Goal: Task Accomplishment & Management: Complete application form

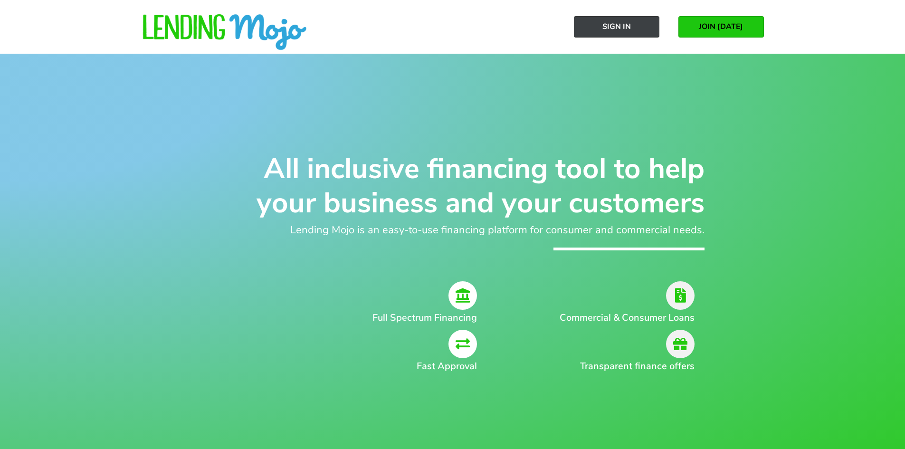
click at [613, 31] on span "Sign In" at bounding box center [616, 26] width 29 height 9
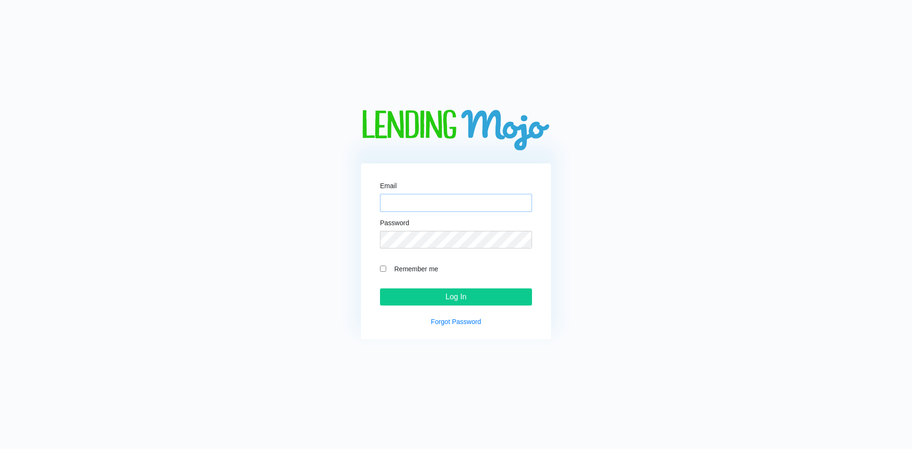
type input "[PERSON_NAME][EMAIL_ADDRESS][DOMAIN_NAME]"
click at [487, 300] on input "Log In" at bounding box center [456, 296] width 152 height 17
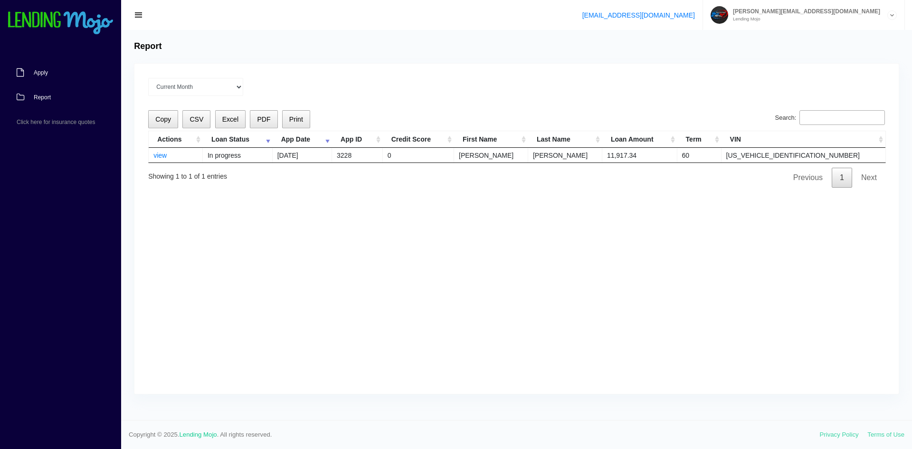
click at [21, 68] on link "Apply" at bounding box center [56, 72] width 112 height 25
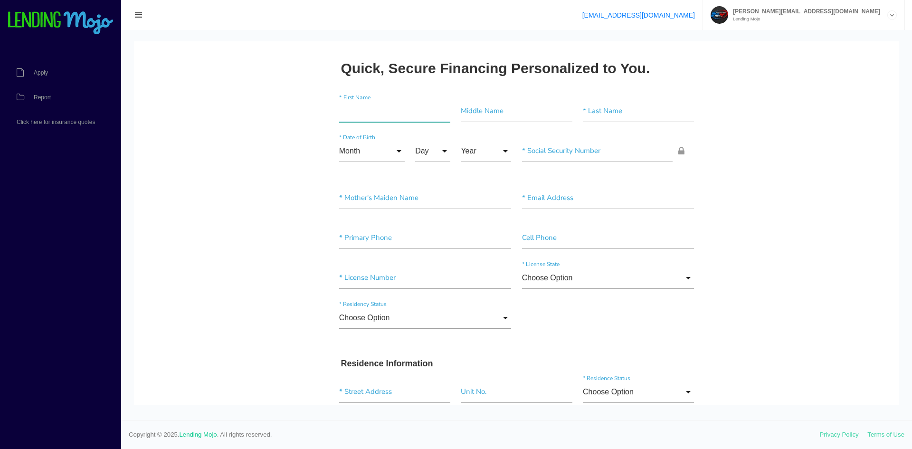
click at [351, 113] on input"] "text" at bounding box center [394, 111] width 111 height 22
type input"] "[PERSON_NAME]"
type input"] "M"
type input"] "[PERSON_NAME]"
click at [383, 151] on input "Month" at bounding box center [372, 151] width 66 height 22
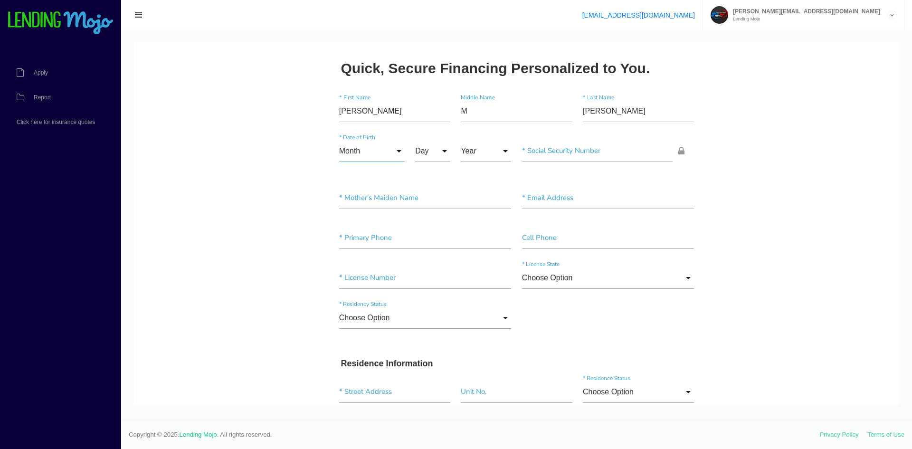
click at [375, 148] on input "Month" at bounding box center [372, 151] width 66 height 22
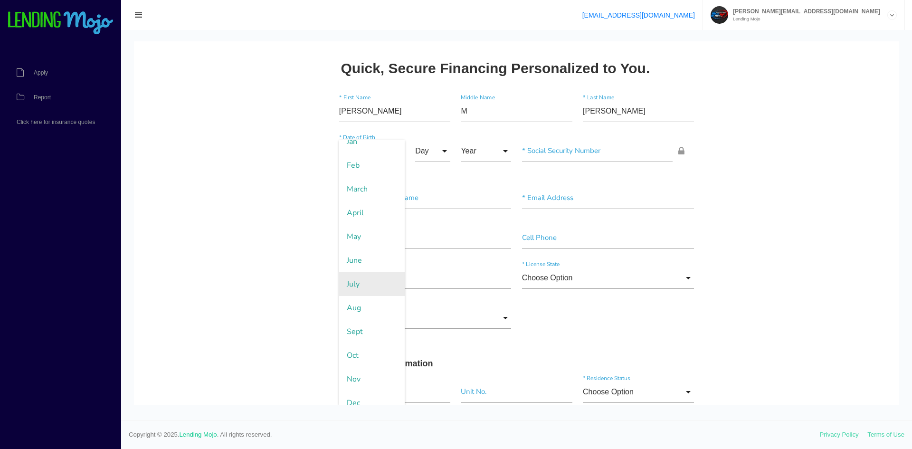
scroll to position [44, 0]
drag, startPoint x: 368, startPoint y: 371, endPoint x: 375, endPoint y: 335, distance: 36.8
click at [368, 371] on span "Nov" at bounding box center [372, 369] width 66 height 24
type input "Nov"
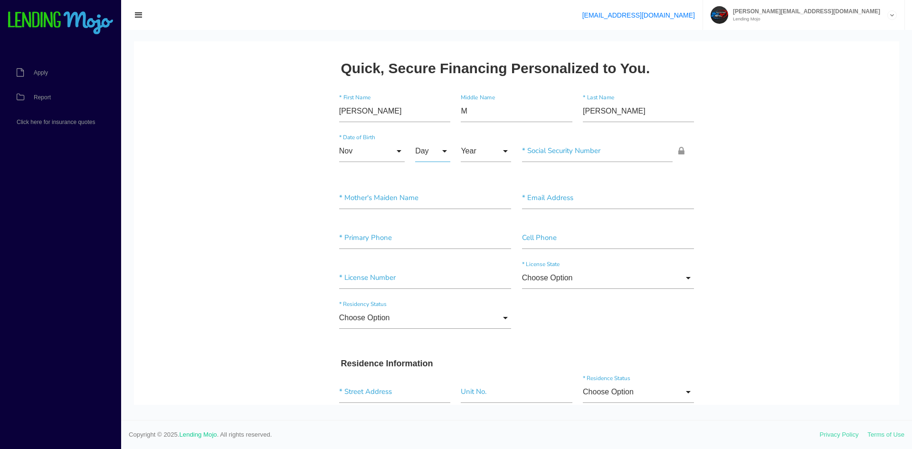
click at [431, 151] on input "Day" at bounding box center [432, 151] width 35 height 22
click at [435, 220] on span "3" at bounding box center [439, 223] width 48 height 24
type input "3"
click at [494, 160] on input "Year" at bounding box center [486, 151] width 50 height 22
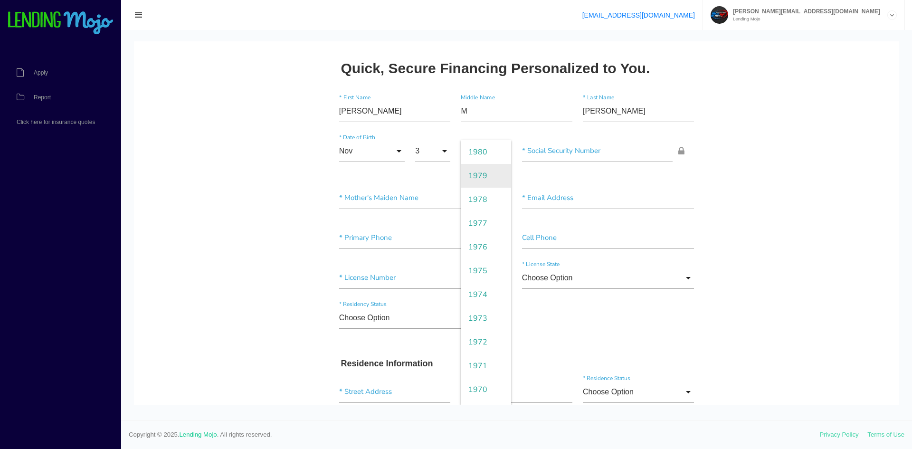
click at [474, 174] on span "1979" at bounding box center [486, 176] width 50 height 24
type input "1979"
click at [567, 151] on input"] "text" at bounding box center [597, 151] width 151 height 22
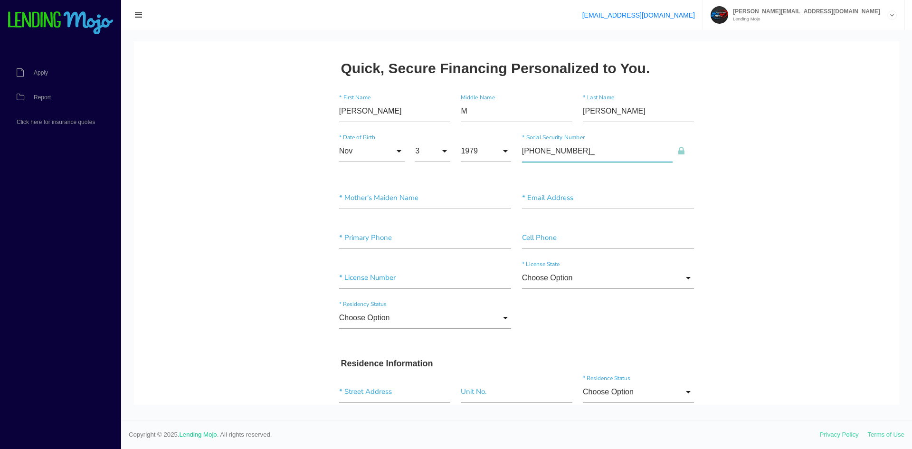
type input"] "137-84-9032"
click at [424, 192] on input"] "text" at bounding box center [425, 198] width 172 height 22
type input"] "ferrea"
drag, startPoint x: 372, startPoint y: 198, endPoint x: 274, endPoint y: 191, distance: 98.6
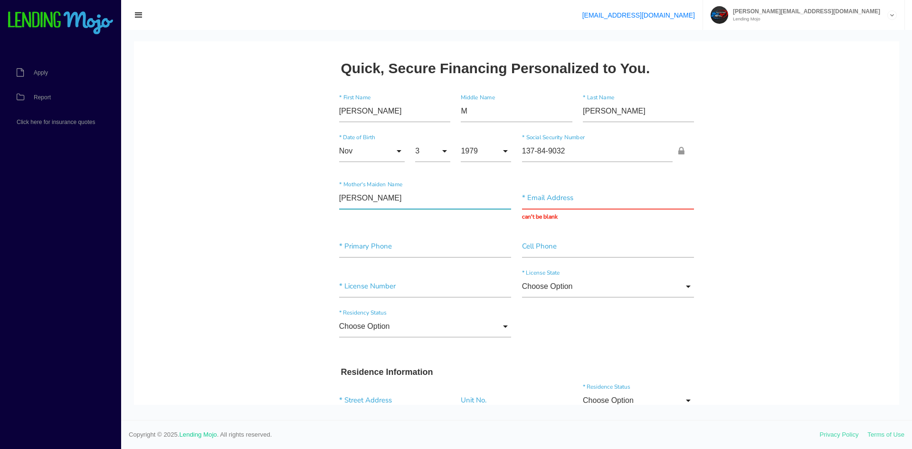
type input"] "[PERSON_NAME]"
type input "[EMAIL_ADDRESS][DOMAIN_NAME]"
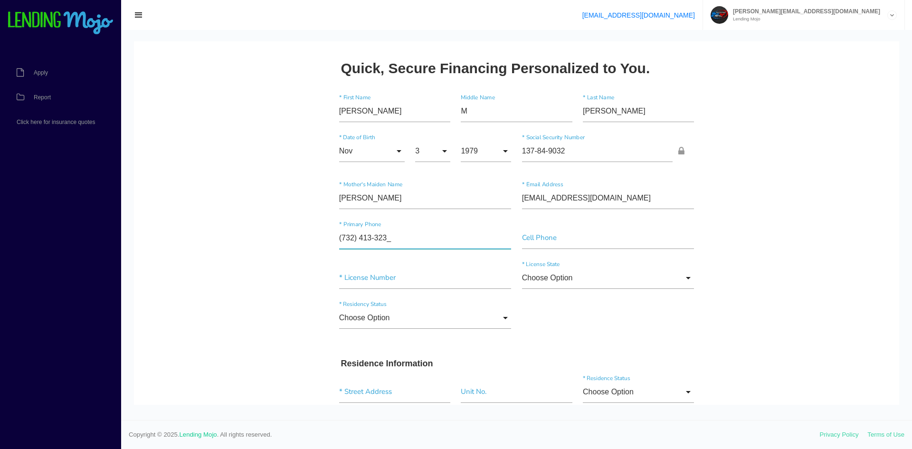
type input"] "[PHONE_NUMBER]"
type input"] "c04031567411795"
click at [583, 280] on input "Choose Option" at bounding box center [608, 278] width 172 height 22
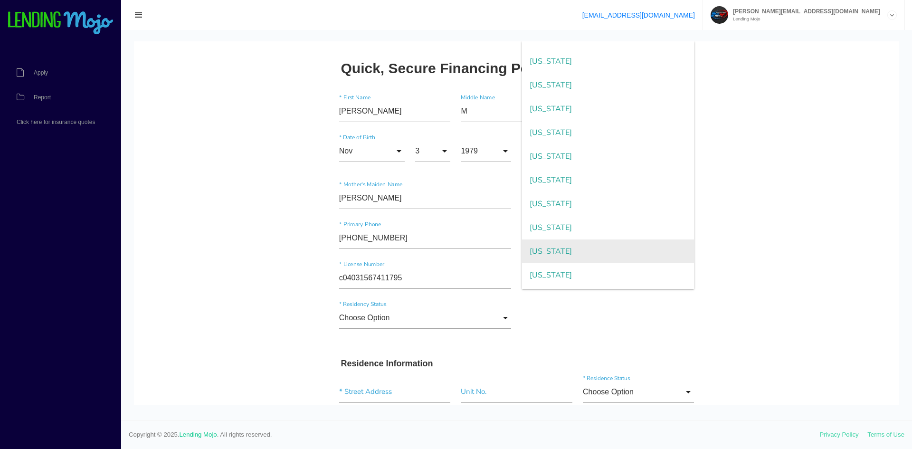
scroll to position [713, 0]
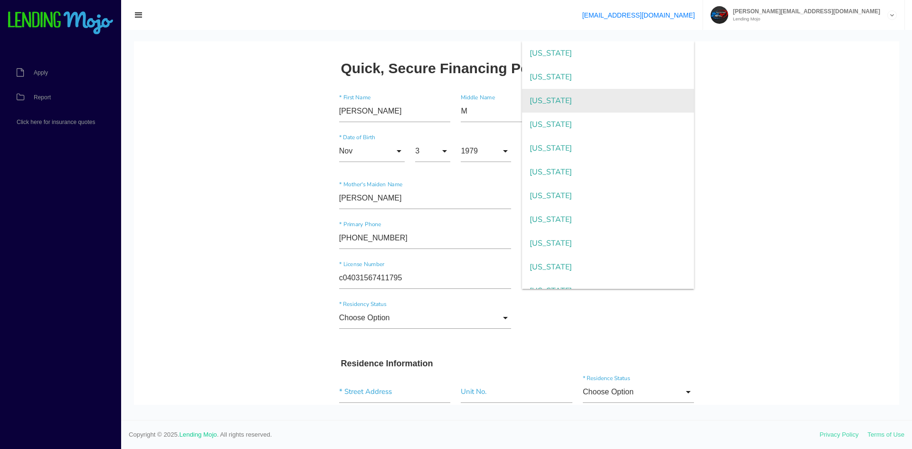
click at [573, 104] on span "[US_STATE]" at bounding box center [608, 101] width 172 height 24
type input "[US_STATE]"
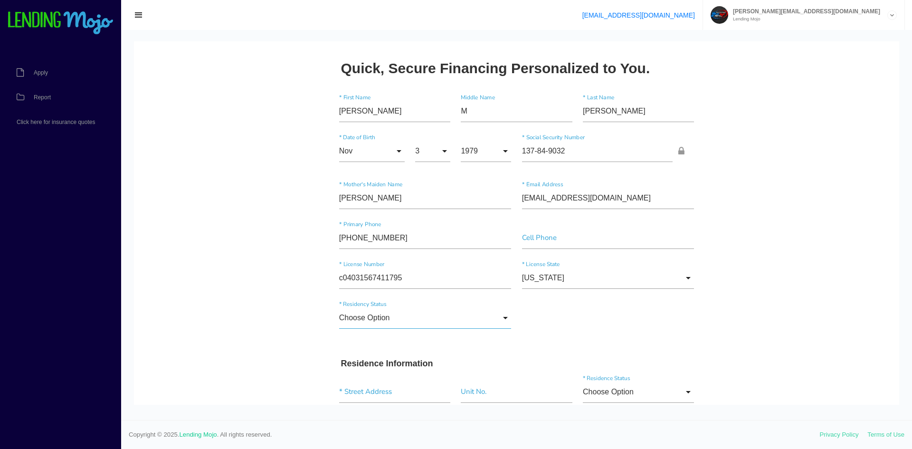
click at [394, 317] on input "Choose Option" at bounding box center [425, 318] width 172 height 22
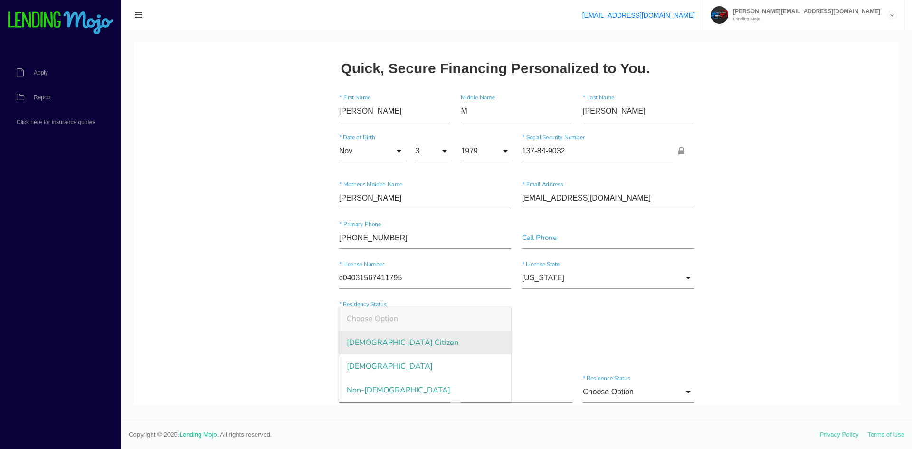
click at [392, 343] on span "[DEMOGRAPHIC_DATA] Citizen" at bounding box center [425, 343] width 172 height 24
type input "[DEMOGRAPHIC_DATA] Citizen"
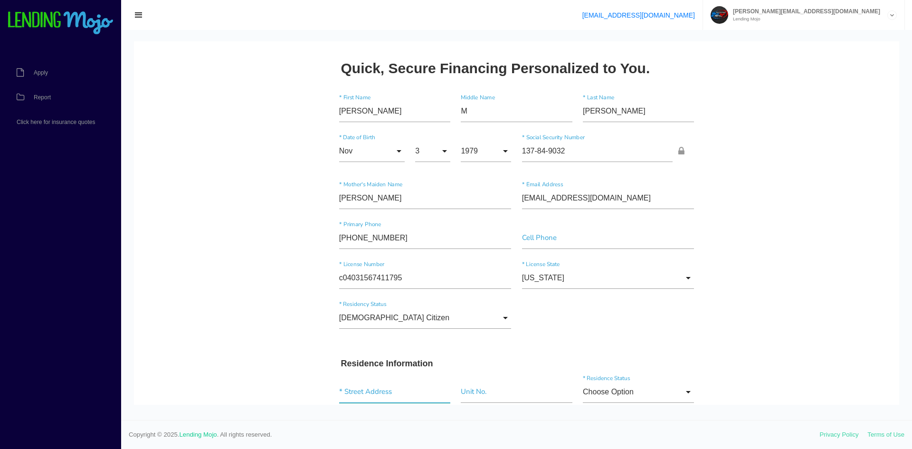
click at [397, 395] on input "text" at bounding box center [394, 392] width 111 height 22
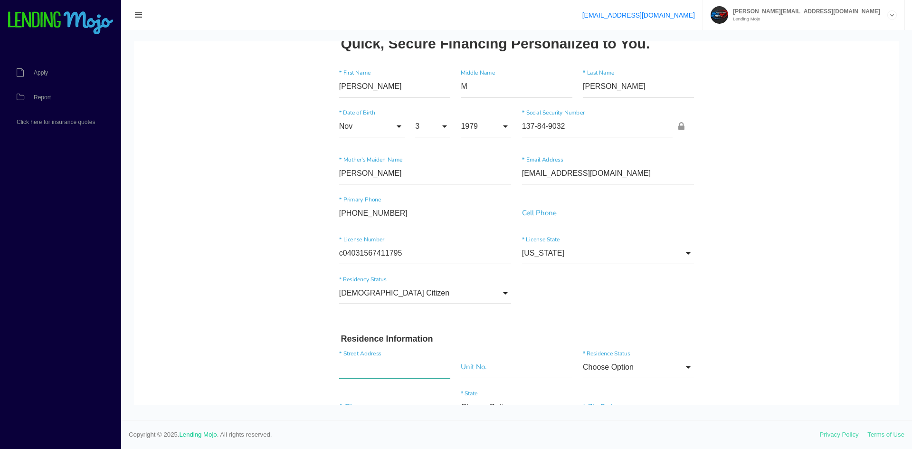
scroll to position [48, 0]
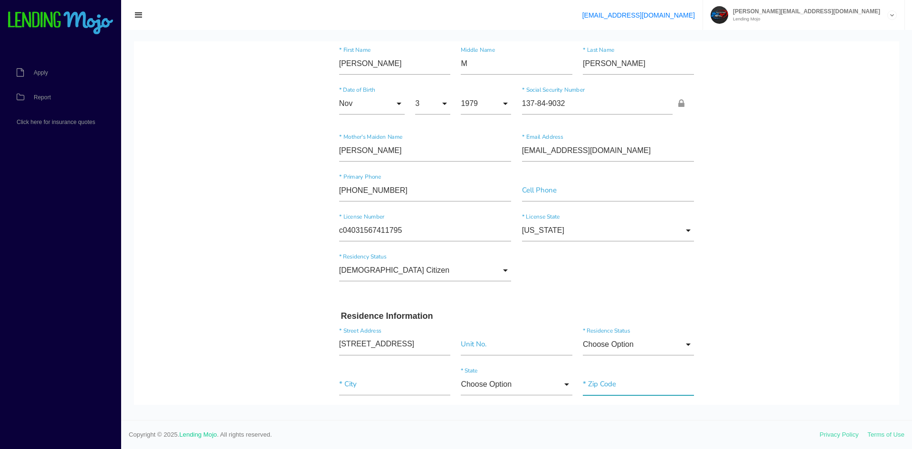
type input "[STREET_ADDRESS]"
type input"] "[GEOGRAPHIC_DATA]"
type input"] "08723"
click at [592, 348] on input "Choose Option" at bounding box center [638, 345] width 111 height 22
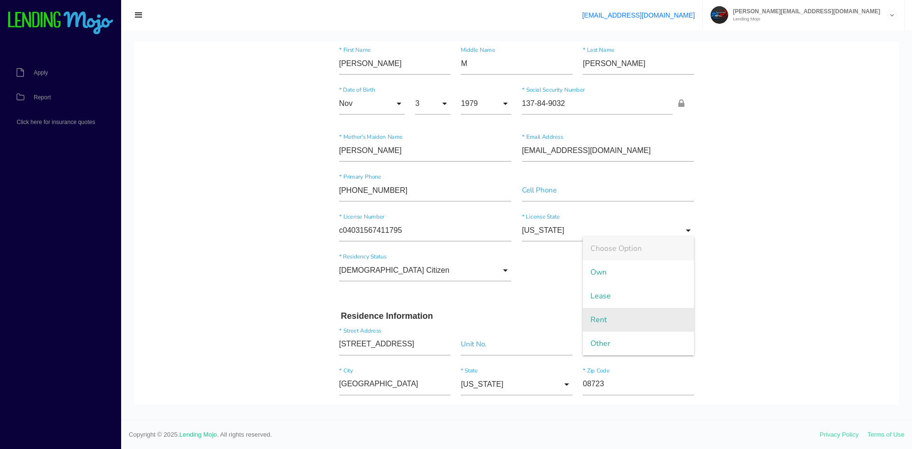
click at [616, 325] on span "Rent" at bounding box center [638, 320] width 111 height 24
type input "Rent"
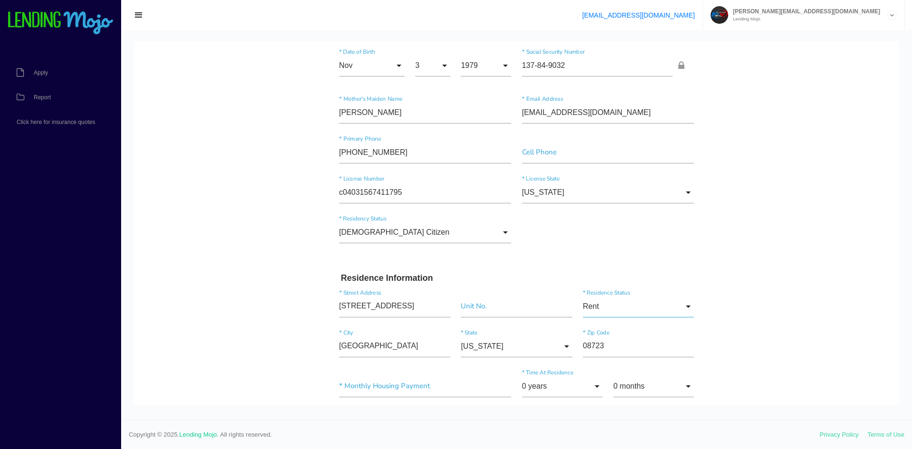
scroll to position [238, 0]
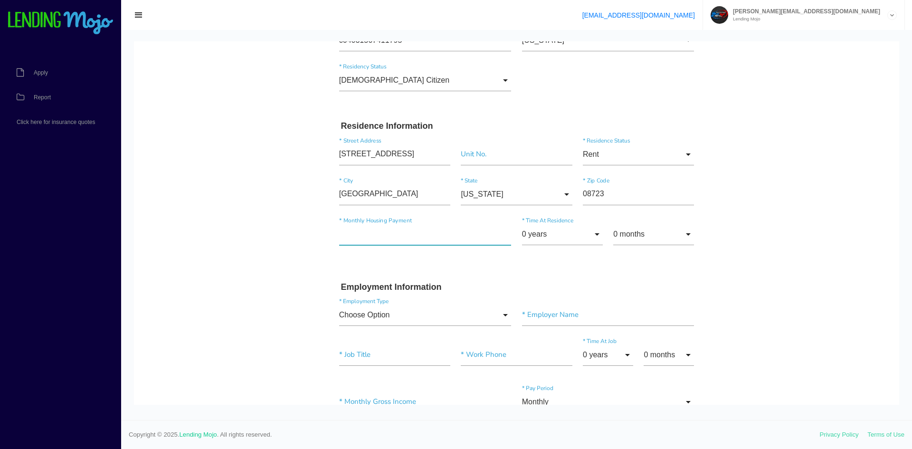
click at [435, 231] on input"] "text" at bounding box center [425, 234] width 172 height 22
type input"] "$500.00"
click at [528, 232] on input "0 years" at bounding box center [562, 234] width 81 height 22
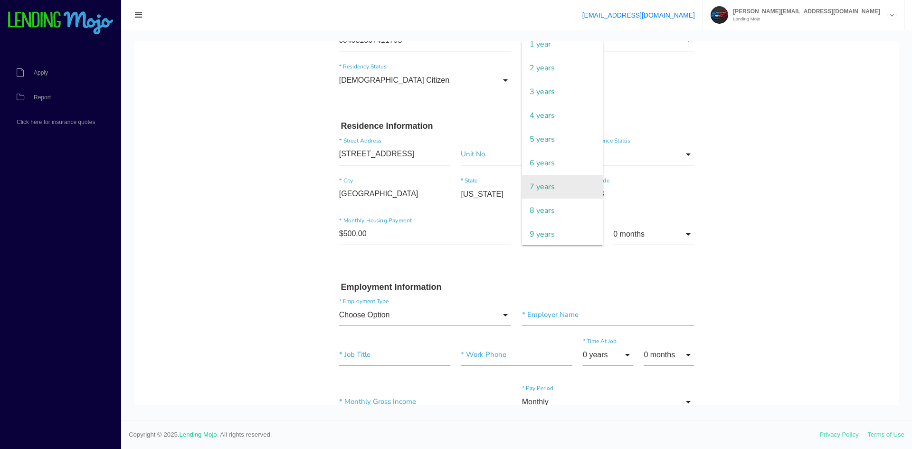
scroll to position [48, 0]
click at [544, 219] on span "9 years" at bounding box center [562, 220] width 81 height 24
type input "9 years"
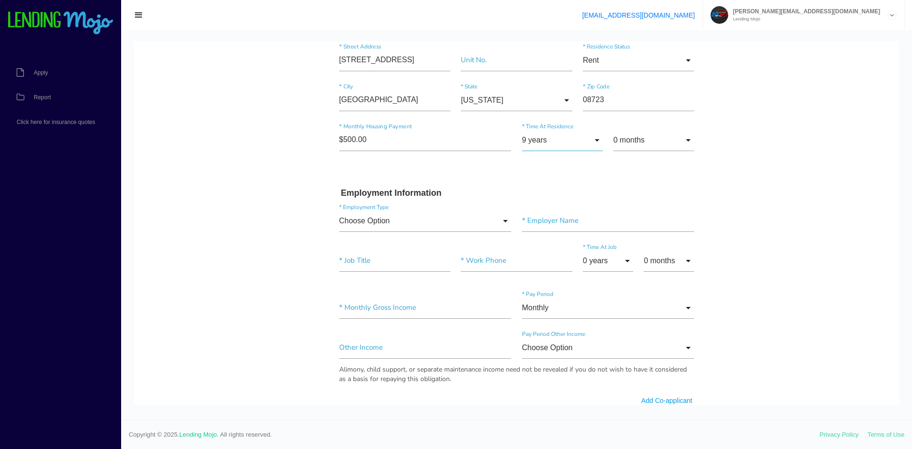
scroll to position [333, 0]
click at [392, 230] on input "Choose Option" at bounding box center [425, 220] width 172 height 22
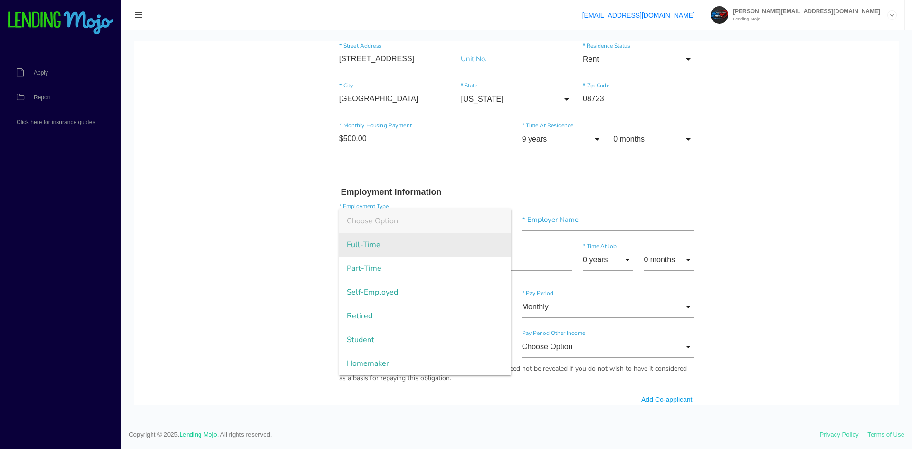
click at [387, 253] on span "Full-Time" at bounding box center [425, 245] width 172 height 24
type input "Full-Time"
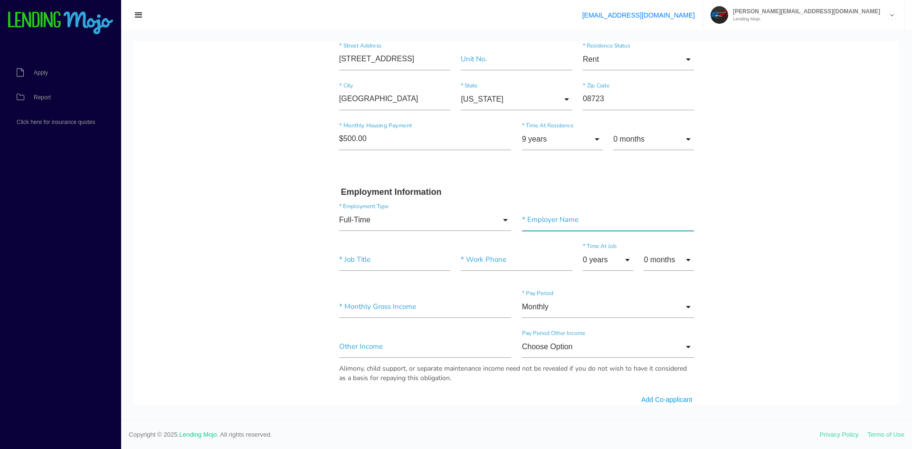
click at [576, 227] on input"] "text" at bounding box center [608, 220] width 172 height 22
type input"] "[GEOGRAPHIC_DATA] Rehab"
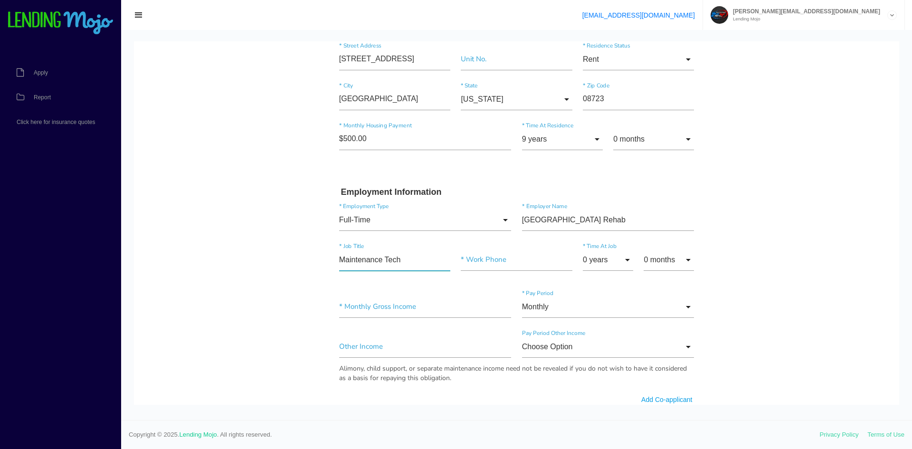
type input"] "Maintenance Tech"
type input"] "[PHONE_NUMBER]"
click at [601, 264] on input "0 years" at bounding box center [608, 260] width 50 height 22
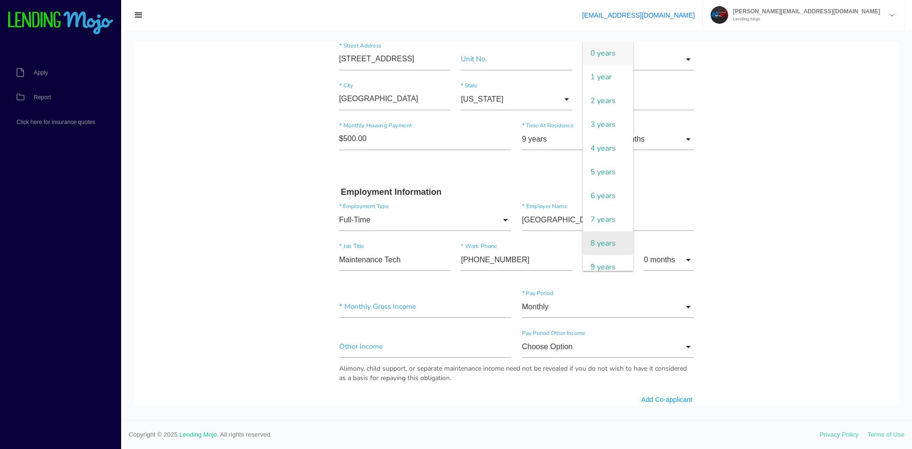
click at [602, 253] on span "8 years" at bounding box center [608, 243] width 50 height 24
type input "8 years"
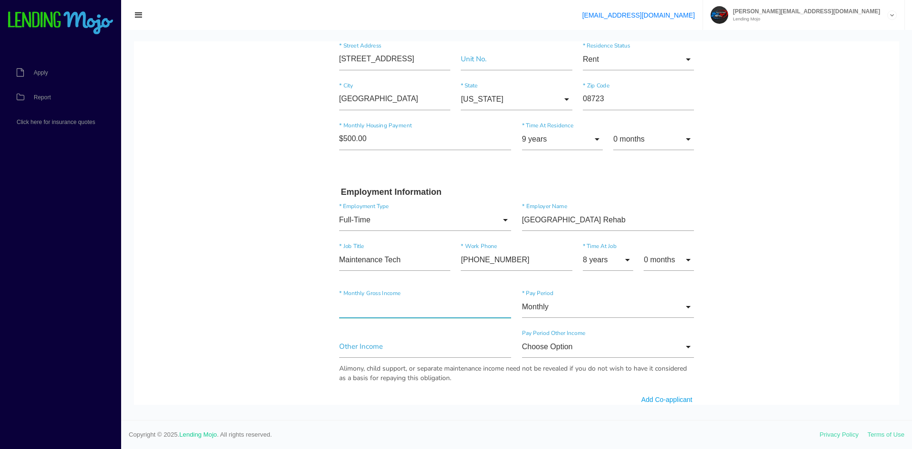
click at [413, 310] on input"] "text" at bounding box center [425, 307] width 172 height 22
type input"] "$5,000.00"
click at [551, 304] on input "Monthly" at bounding box center [608, 307] width 172 height 22
click at [551, 304] on span "Monthly" at bounding box center [608, 308] width 172 height 24
click at [571, 347] on input "Choose Option" at bounding box center [608, 347] width 172 height 22
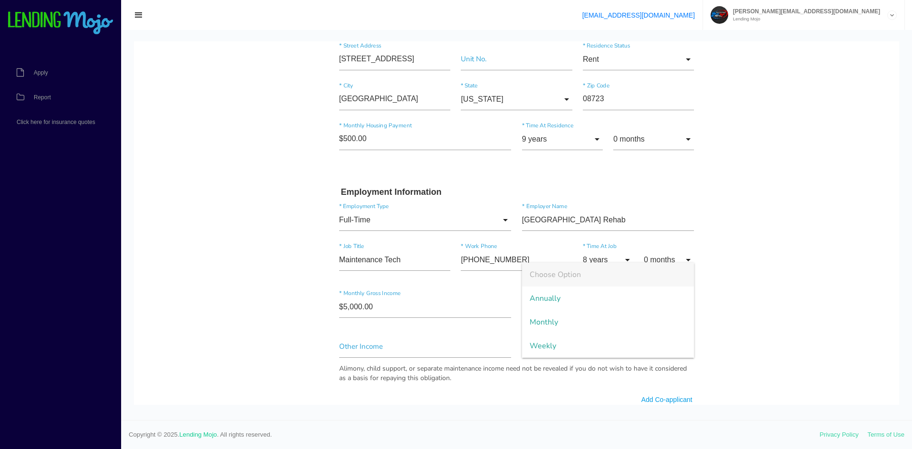
click at [753, 327] on body "Quick, Secure Financing Personalized to You. [PERSON_NAME] * First Name M Middl…" at bounding box center [516, 333] width 765 height 1248
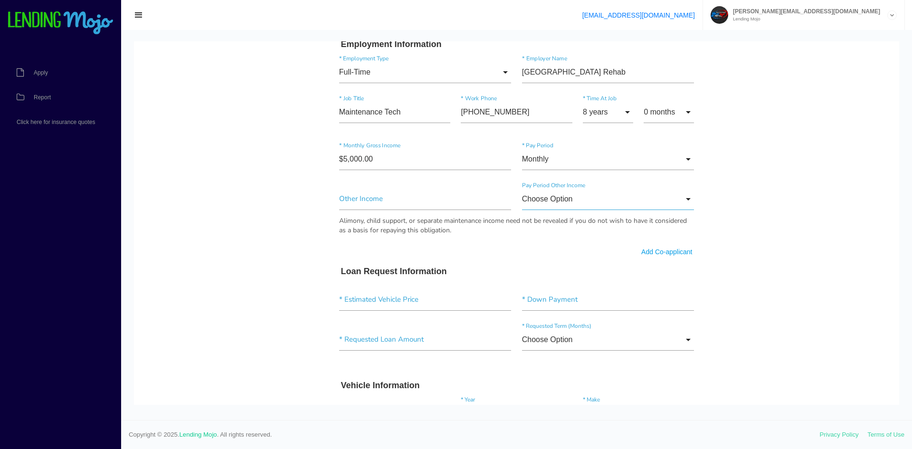
scroll to position [475, 0]
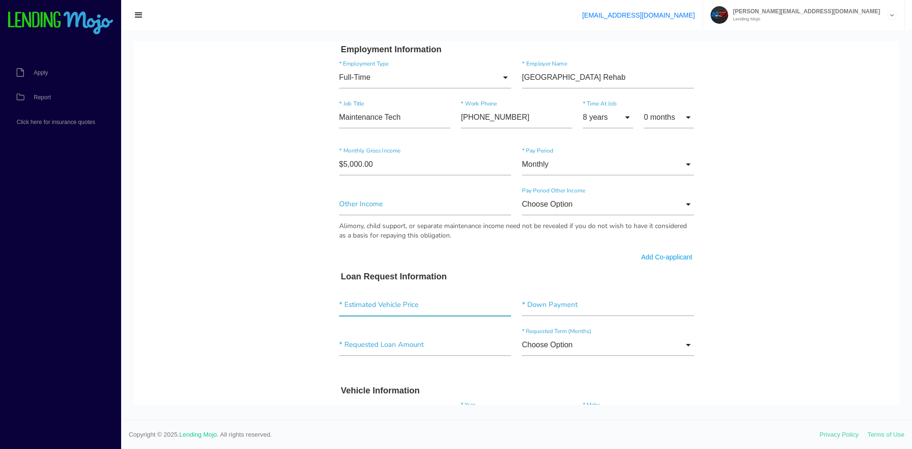
click at [410, 306] on input"] "text" at bounding box center [425, 305] width 172 height 22
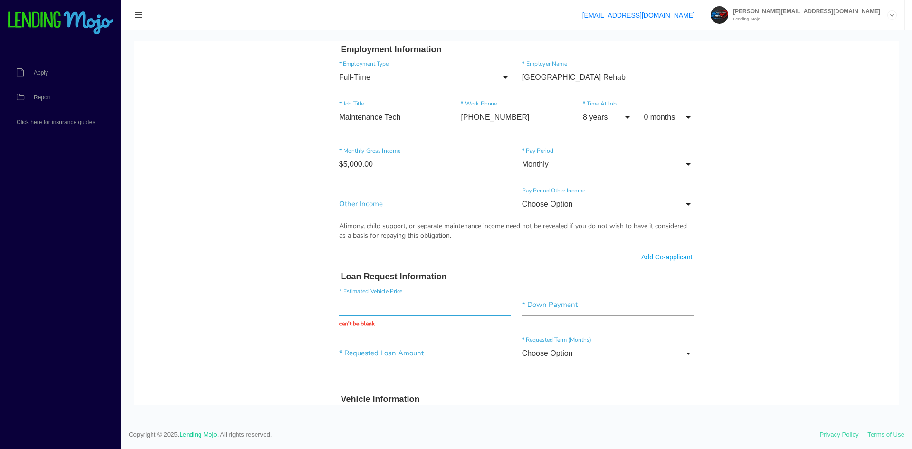
drag, startPoint x: 377, startPoint y: 302, endPoint x: 261, endPoint y: 295, distance: 115.7
click at [261, 295] on body "Quick, Secure Financing Personalized to You. [PERSON_NAME] * First Name M Middl…" at bounding box center [516, 194] width 765 height 1257
type input "$13,779.00"
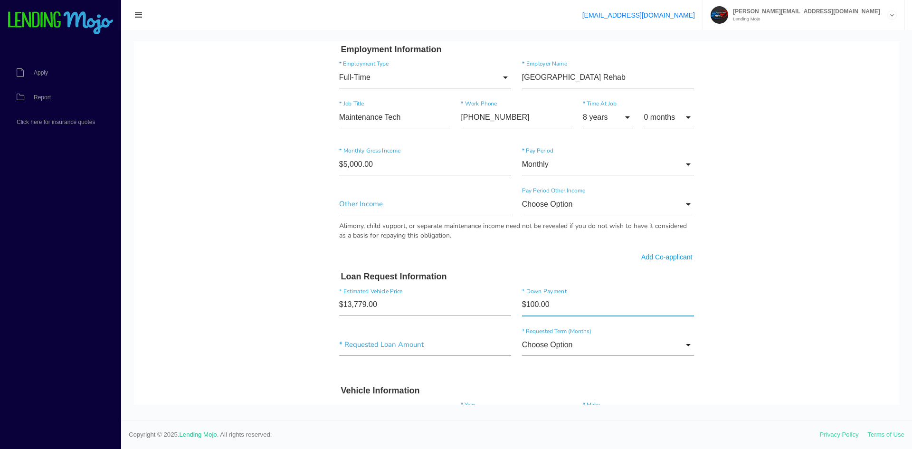
type input"] "$1,000.00"
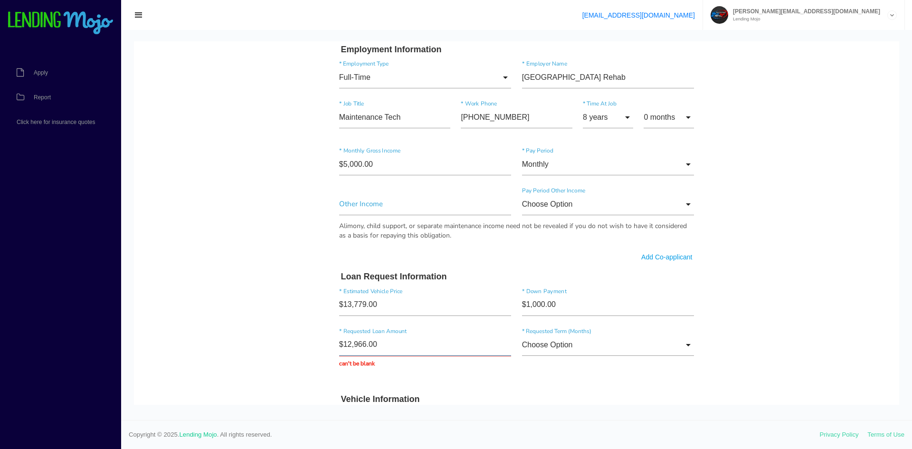
type input "$12,966.50"
click at [647, 355] on input "Choose Option" at bounding box center [608, 345] width 172 height 22
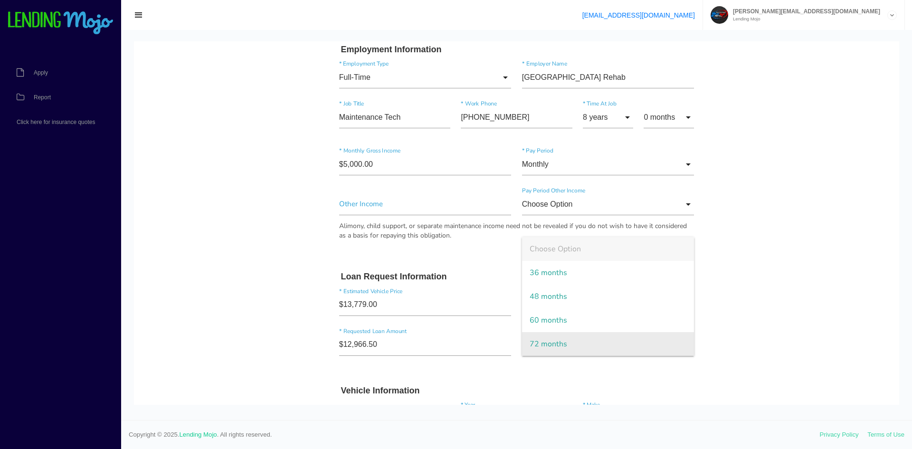
click at [613, 348] on span "72 months" at bounding box center [608, 344] width 172 height 24
type input "72 months"
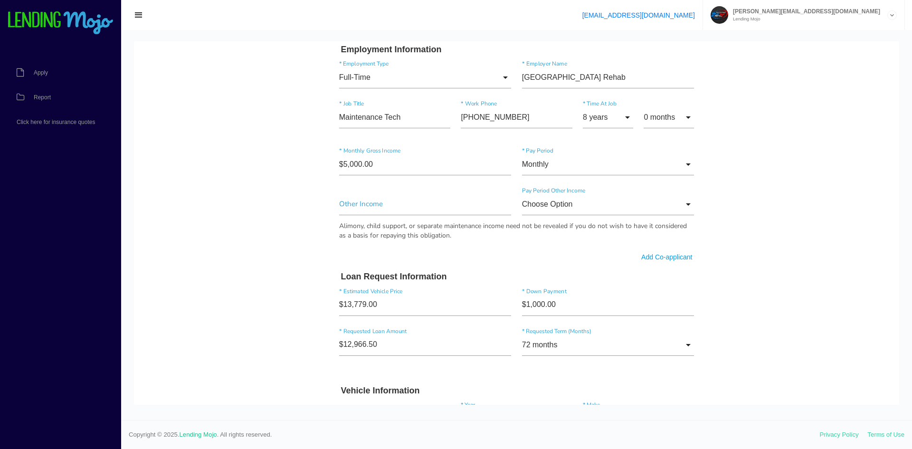
click at [777, 353] on body "Quick, Secure Financing Personalized to You. [PERSON_NAME] * First Name M Middl…" at bounding box center [516, 190] width 765 height 1248
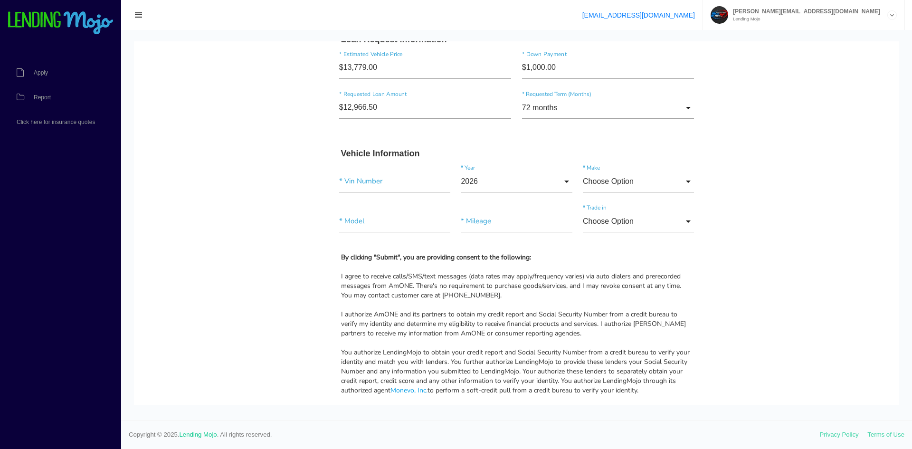
scroll to position [713, 0]
click at [379, 180] on input"] "text" at bounding box center [394, 181] width 111 height 22
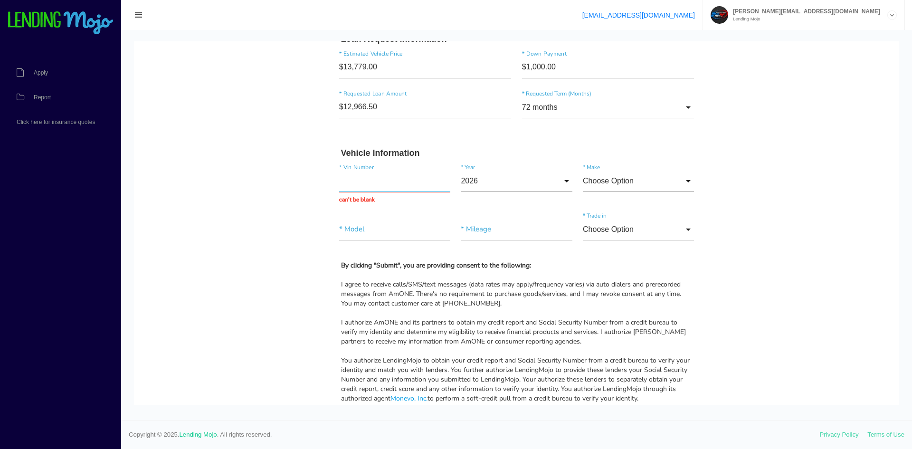
paste input "[US_VEHICLE_IDENTIFICATION_NUMBER]"
type input "[US_VEHICLE_IDENTIFICATION_NUMBER]"
click at [502, 187] on input "2026" at bounding box center [516, 181] width 111 height 22
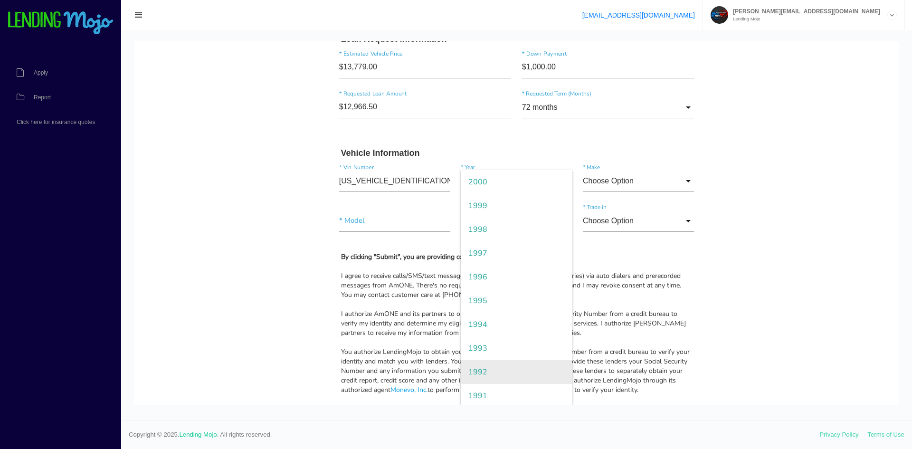
scroll to position [475, 0]
drag, startPoint x: 499, startPoint y: 210, endPoint x: 508, endPoint y: 204, distance: 10.7
click at [499, 210] on span "2005" at bounding box center [516, 206] width 111 height 24
type input "2005"
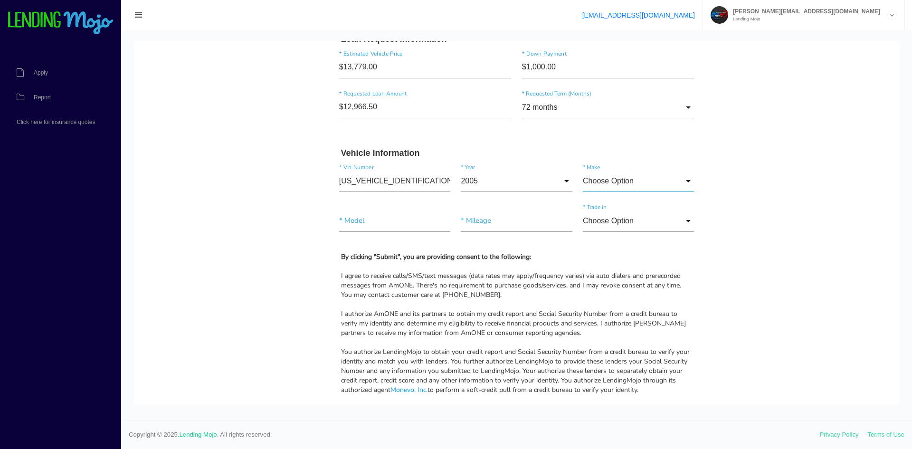
click at [612, 184] on input "Choose Option" at bounding box center [638, 181] width 111 height 22
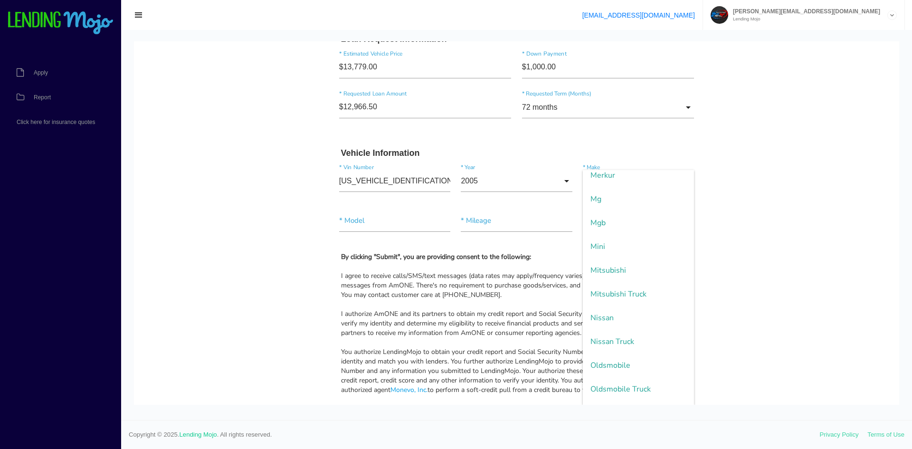
scroll to position [1520, 0]
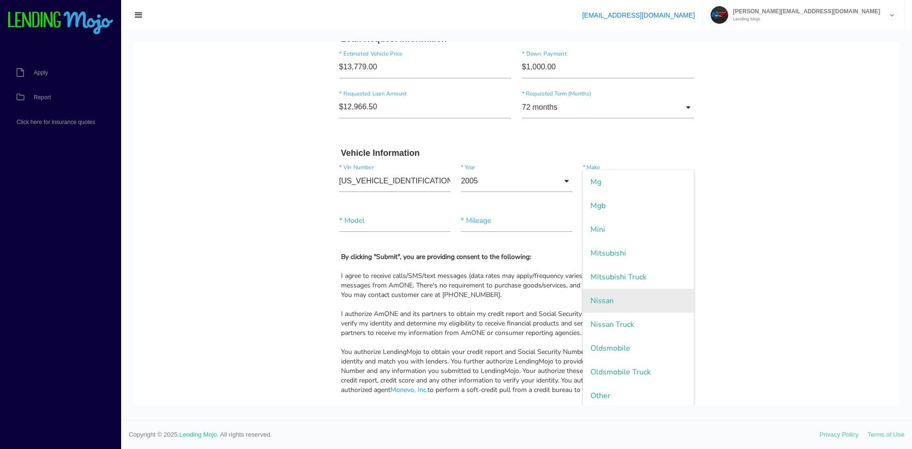
click at [613, 305] on span "Nissan" at bounding box center [638, 301] width 111 height 24
type input "Nissan"
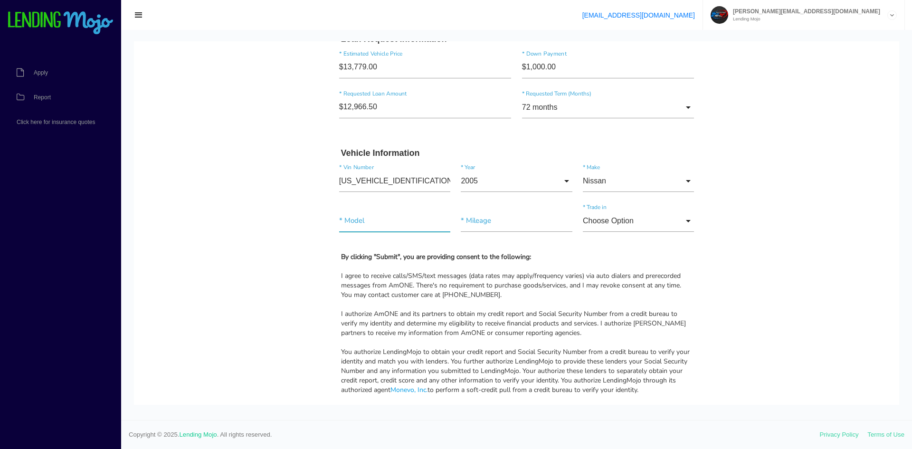
click at [375, 224] on input"] "text" at bounding box center [394, 221] width 111 height 22
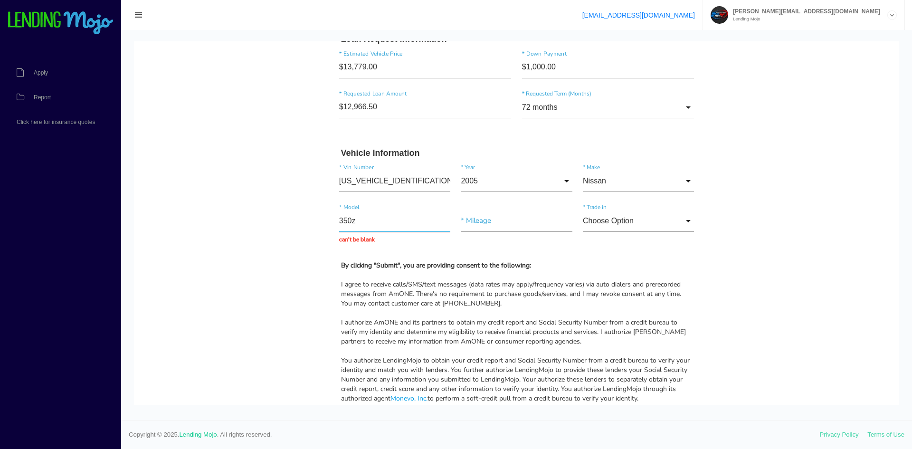
type input "350z"
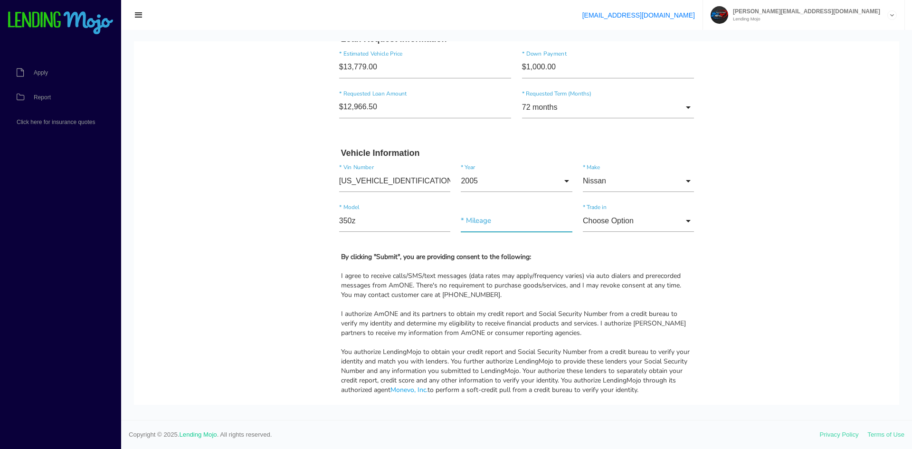
click at [489, 221] on input"] "text" at bounding box center [516, 221] width 111 height 22
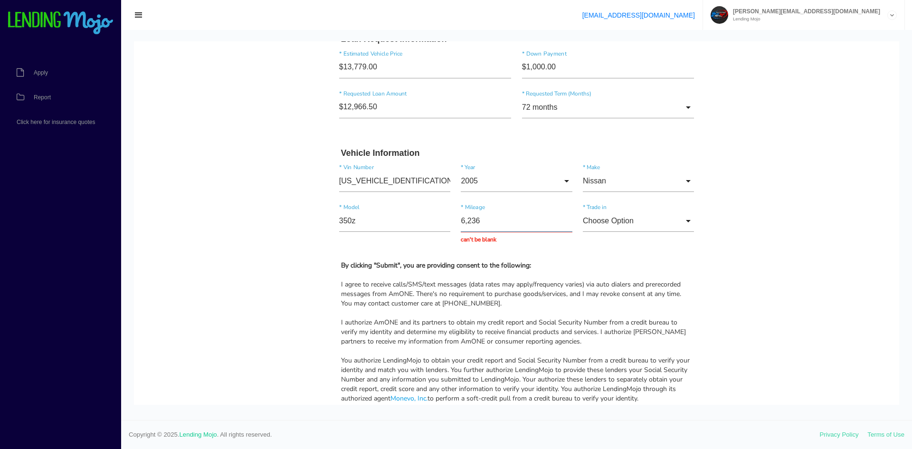
type input "62,365"
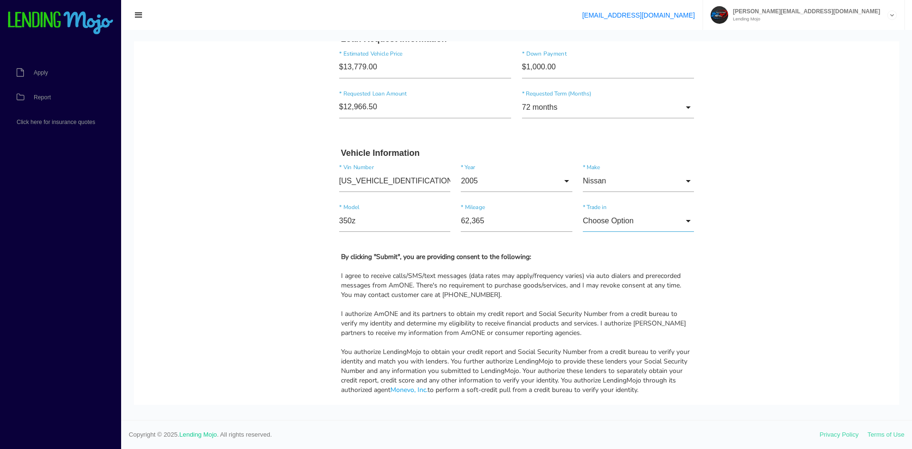
click at [636, 221] on input "Choose Option" at bounding box center [638, 221] width 111 height 22
click at [614, 269] on span "No" at bounding box center [638, 270] width 111 height 24
type input "No"
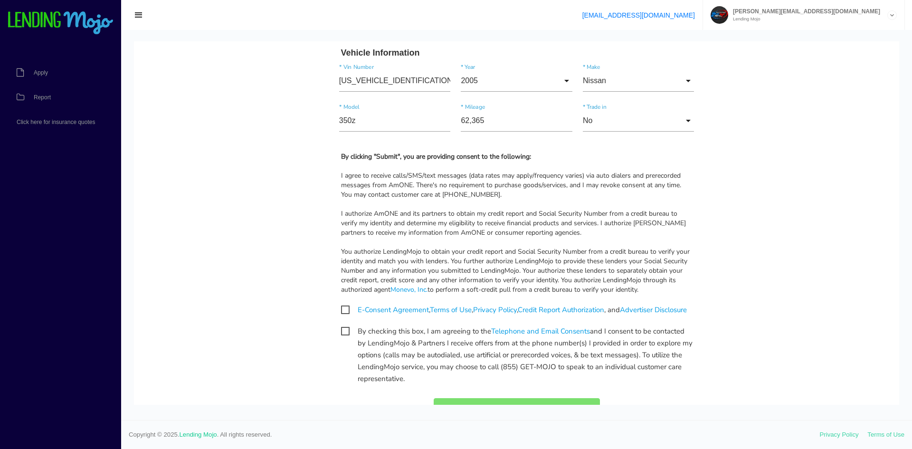
scroll to position [896, 0]
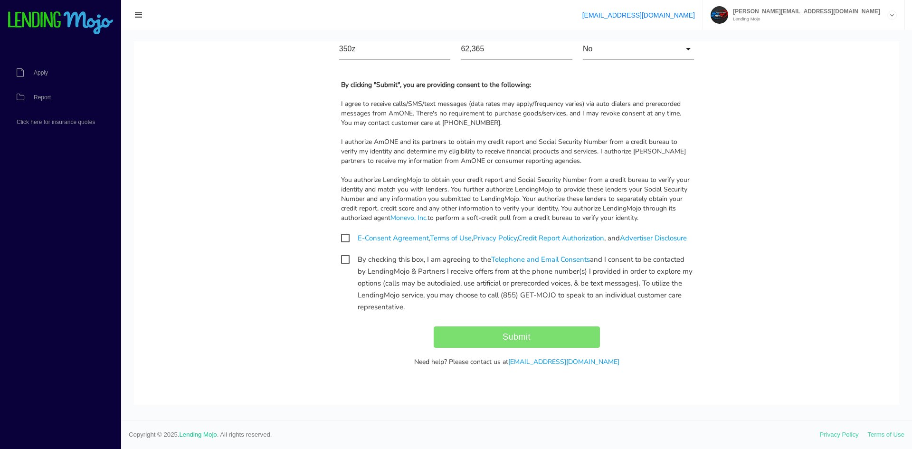
click at [342, 232] on span "E-Consent Agreement , Terms of Use , Privacy Policy , Credit Report Authorizati…" at bounding box center [514, 238] width 346 height 12
checkbox input "true"
click at [341, 259] on span "By checking this box, I am agreeing to the Telephone and Email Consents and I c…" at bounding box center [517, 260] width 352 height 12
checkbox input "true"
click at [473, 340] on input "Submit" at bounding box center [517, 336] width 166 height 21
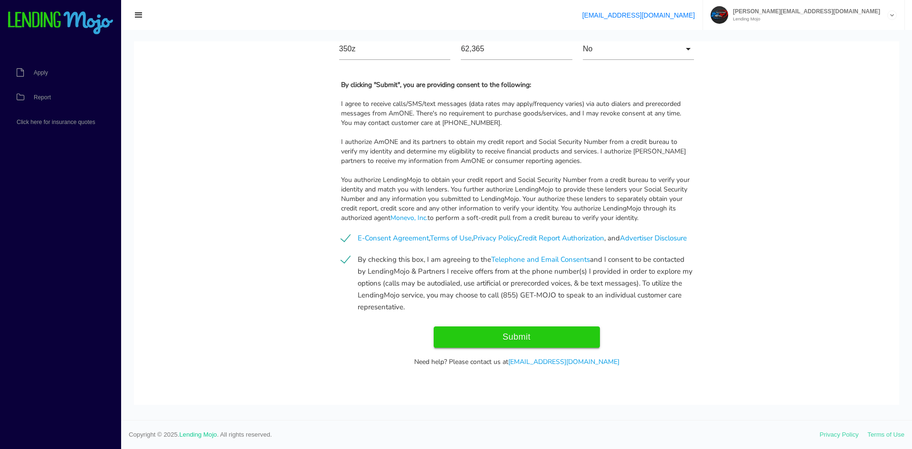
type input "Submitting..."
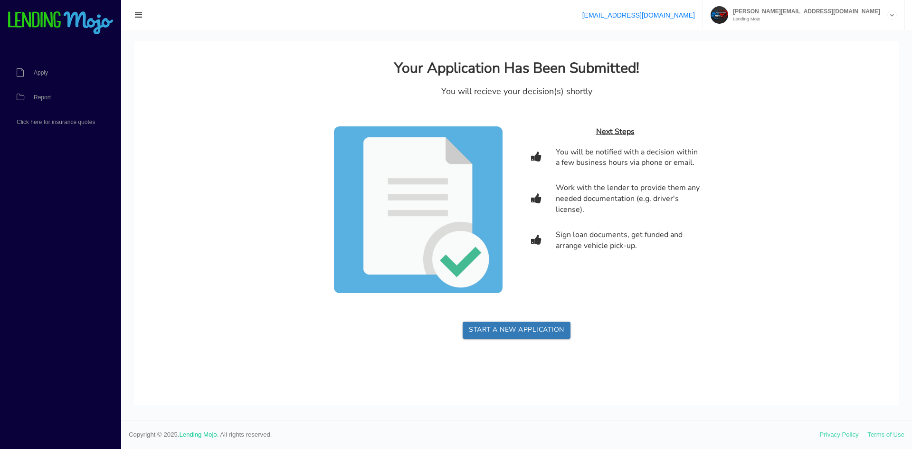
scroll to position [0, 0]
